Goal: Transaction & Acquisition: Book appointment/travel/reservation

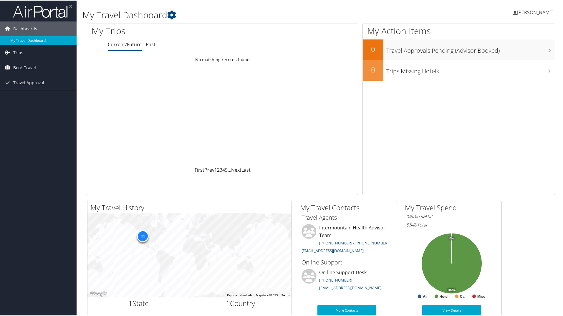
click at [24, 68] on span "Book Travel" at bounding box center [24, 67] width 23 height 15
click at [37, 97] on link "Book/Manage Online Trips" at bounding box center [38, 96] width 77 height 9
click at [530, 12] on span "[PERSON_NAME]" at bounding box center [535, 12] width 37 height 6
click at [496, 33] on link "My Settings" at bounding box center [520, 32] width 66 height 10
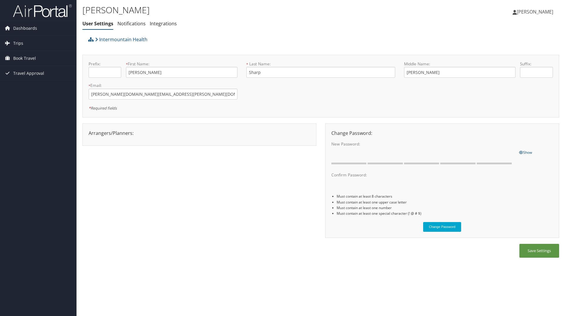
click at [523, 11] on span "[PERSON_NAME]" at bounding box center [535, 12] width 37 height 6
click at [503, 53] on link "View Travel Profile" at bounding box center [521, 52] width 66 height 10
click at [24, 28] on span "Dashboards" at bounding box center [25, 28] width 24 height 15
click at [23, 40] on link "My Travel Dashboard" at bounding box center [38, 40] width 77 height 9
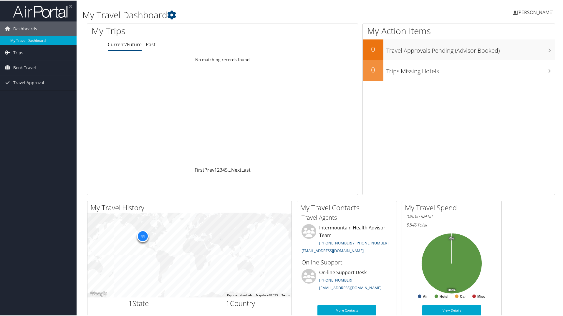
click at [540, 14] on span "[PERSON_NAME]" at bounding box center [535, 12] width 37 height 6
click at [493, 32] on link "My Settings" at bounding box center [520, 32] width 66 height 10
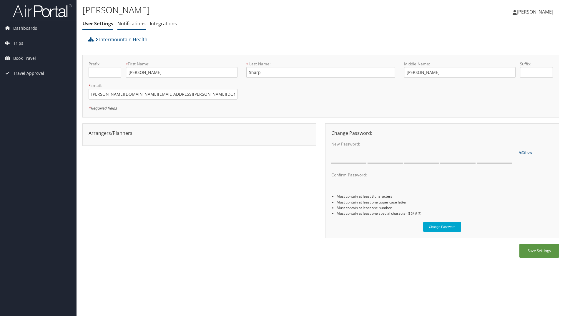
click at [138, 26] on link "Notifications" at bounding box center [131, 23] width 28 height 6
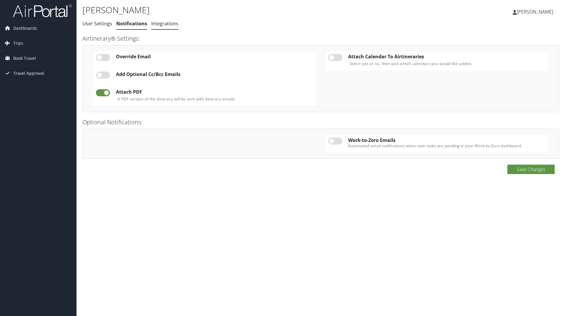
click at [168, 24] on link "Integrations" at bounding box center [164, 23] width 27 height 6
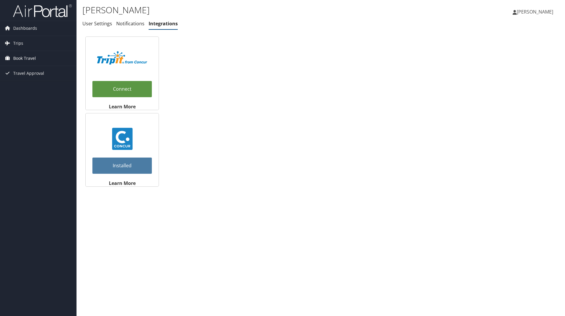
click at [18, 56] on span "Book Travel" at bounding box center [24, 58] width 23 height 15
click at [38, 87] on link "Book/Manage Online Trips" at bounding box center [38, 87] width 77 height 9
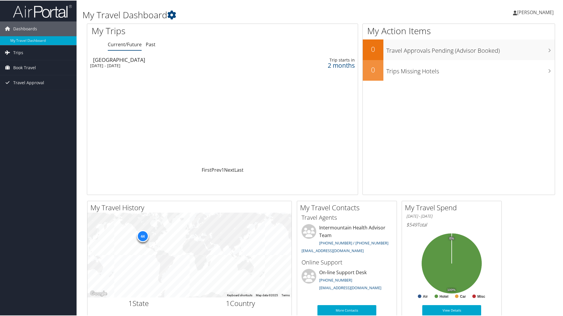
click at [521, 14] on span "[PERSON_NAME]" at bounding box center [535, 12] width 37 height 6
click at [511, 55] on link "View Travel Profile" at bounding box center [520, 52] width 66 height 10
